Goal: Information Seeking & Learning: Learn about a topic

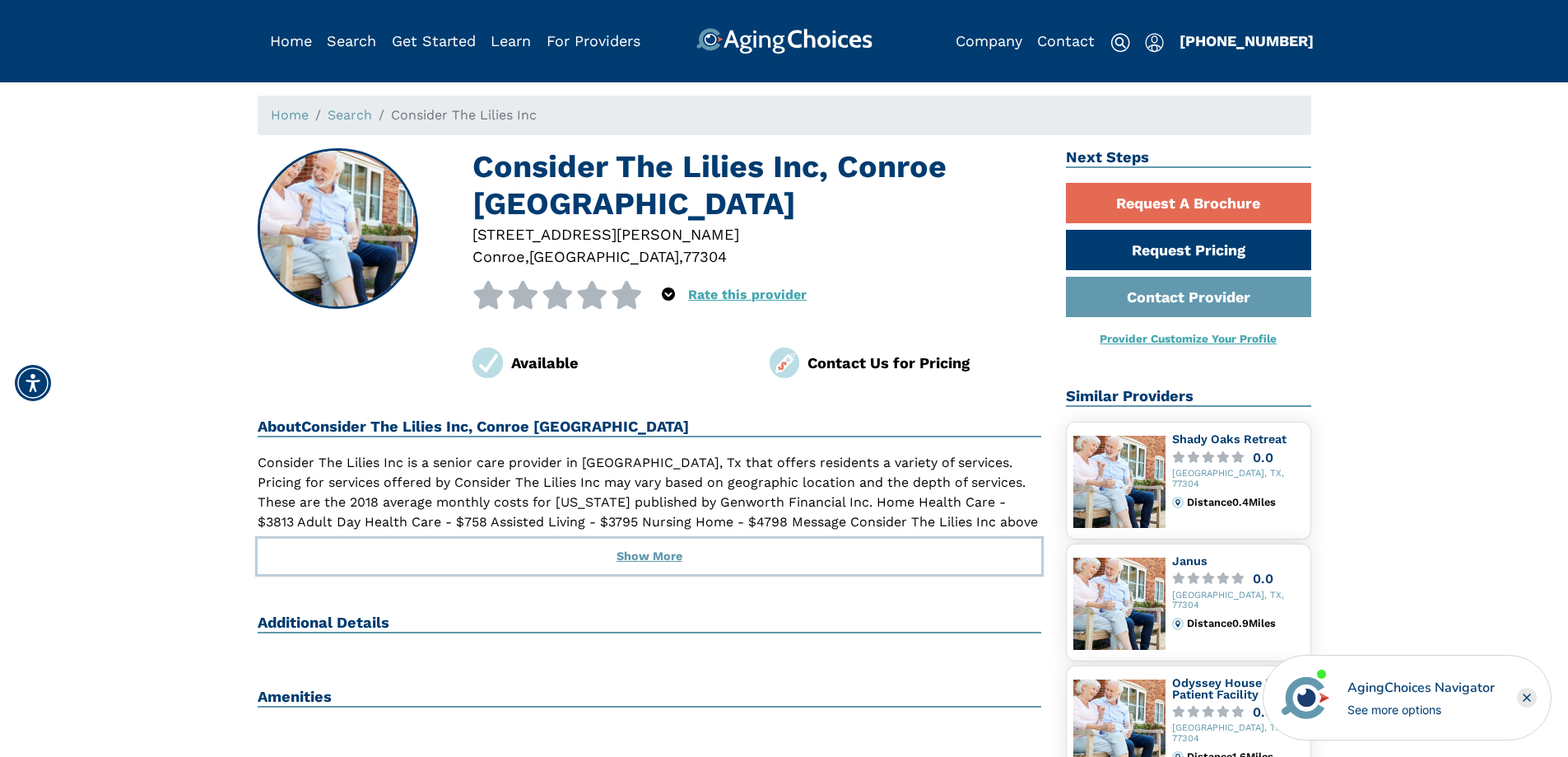
click at [647, 539] on button "Show More" at bounding box center [649, 557] width 784 height 37
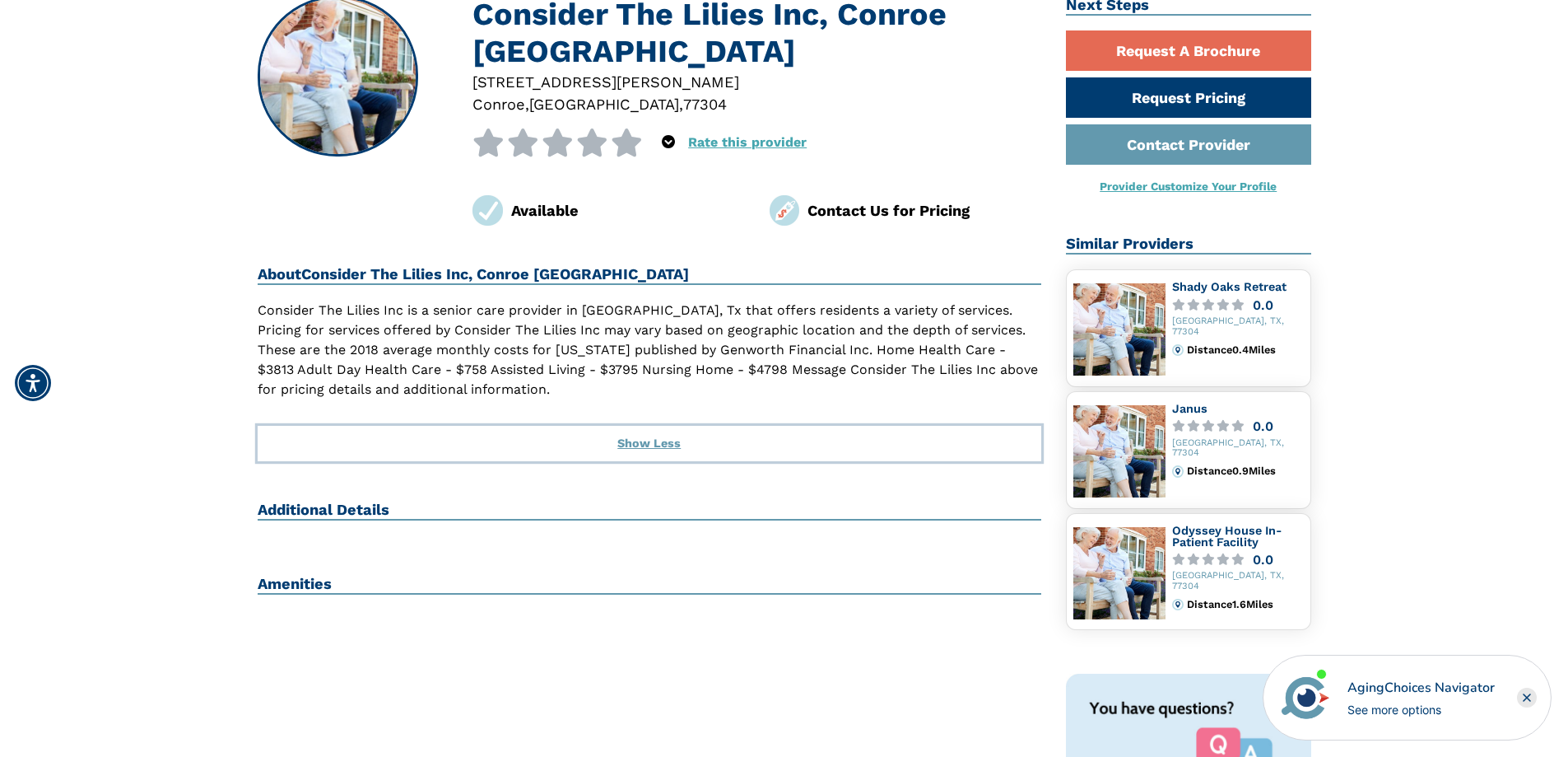
scroll to position [330, 0]
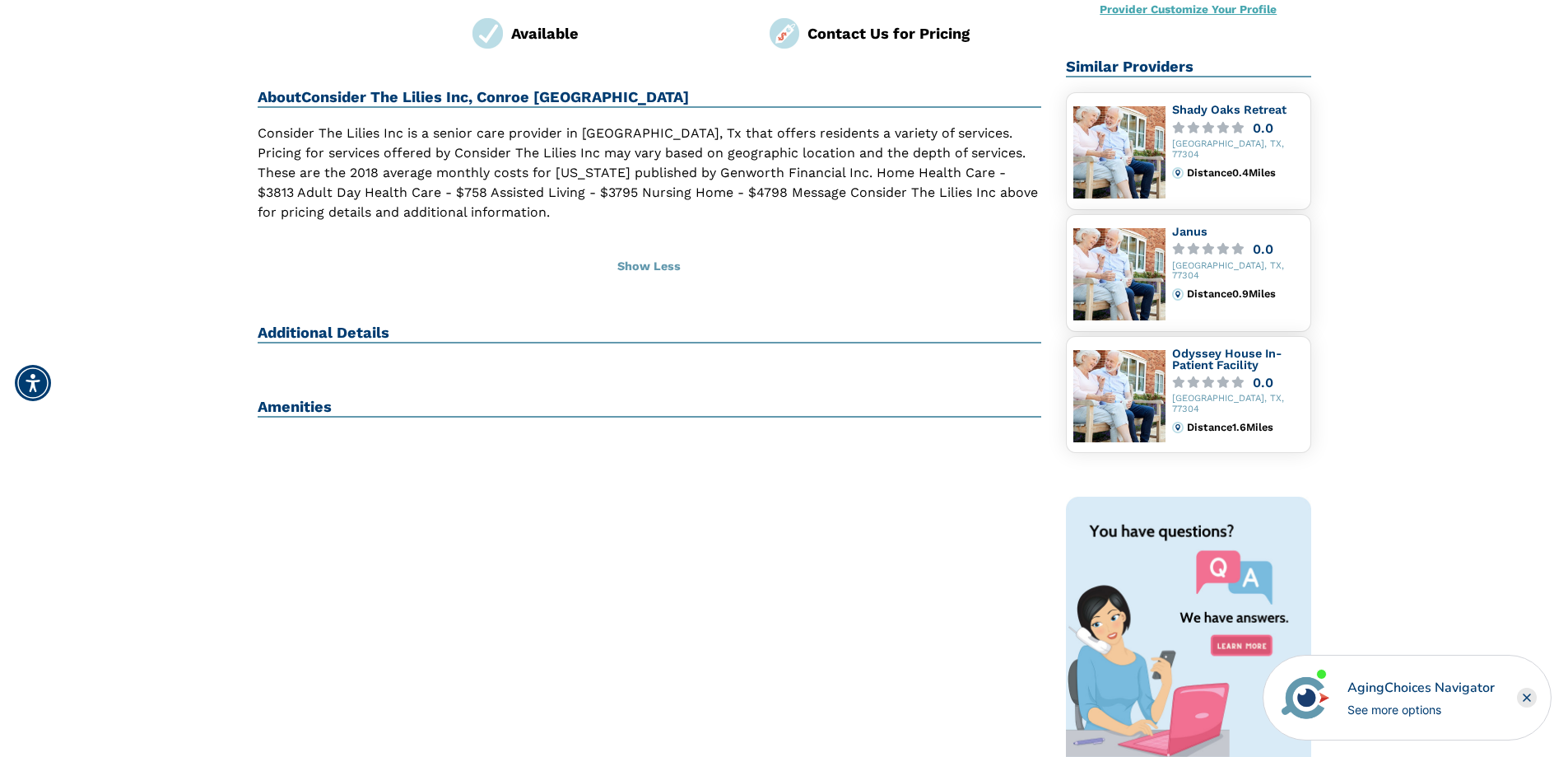
click at [432, 324] on h2 "Additional Details" at bounding box center [649, 334] width 784 height 20
click at [411, 324] on h2 "Additional Details" at bounding box center [649, 334] width 784 height 20
click at [392, 324] on h2 "Additional Details" at bounding box center [649, 334] width 784 height 20
click at [385, 324] on h2 "Additional Details" at bounding box center [649, 334] width 784 height 20
